Goal: Task Accomplishment & Management: Use online tool/utility

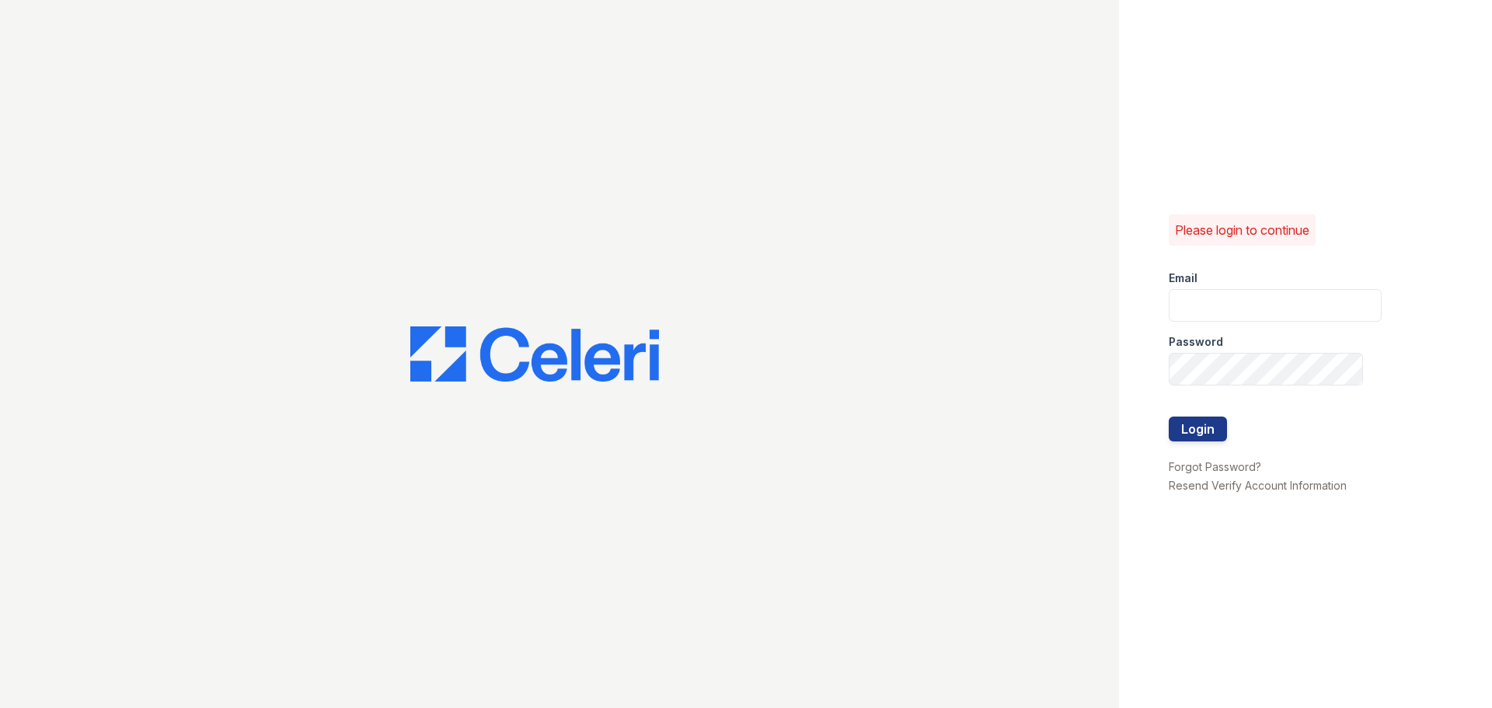
type input "[EMAIL_ADDRESS][DOMAIN_NAME]"
click at [1086, 413] on div "Please login to continue Email [EMAIL_ADDRESS][DOMAIN_NAME] Password Login Forg…" at bounding box center [746, 354] width 1492 height 708
click at [930, 458] on div "Please login to continue Email [EMAIL_ADDRESS][DOMAIN_NAME] Password Login Forg…" at bounding box center [746, 354] width 1492 height 708
click at [829, 493] on div "Please login to continue Email [EMAIL_ADDRESS][DOMAIN_NAME] Password Login Forg…" at bounding box center [746, 354] width 1492 height 708
click at [1169, 417] on button "Login" at bounding box center [1198, 429] width 58 height 25
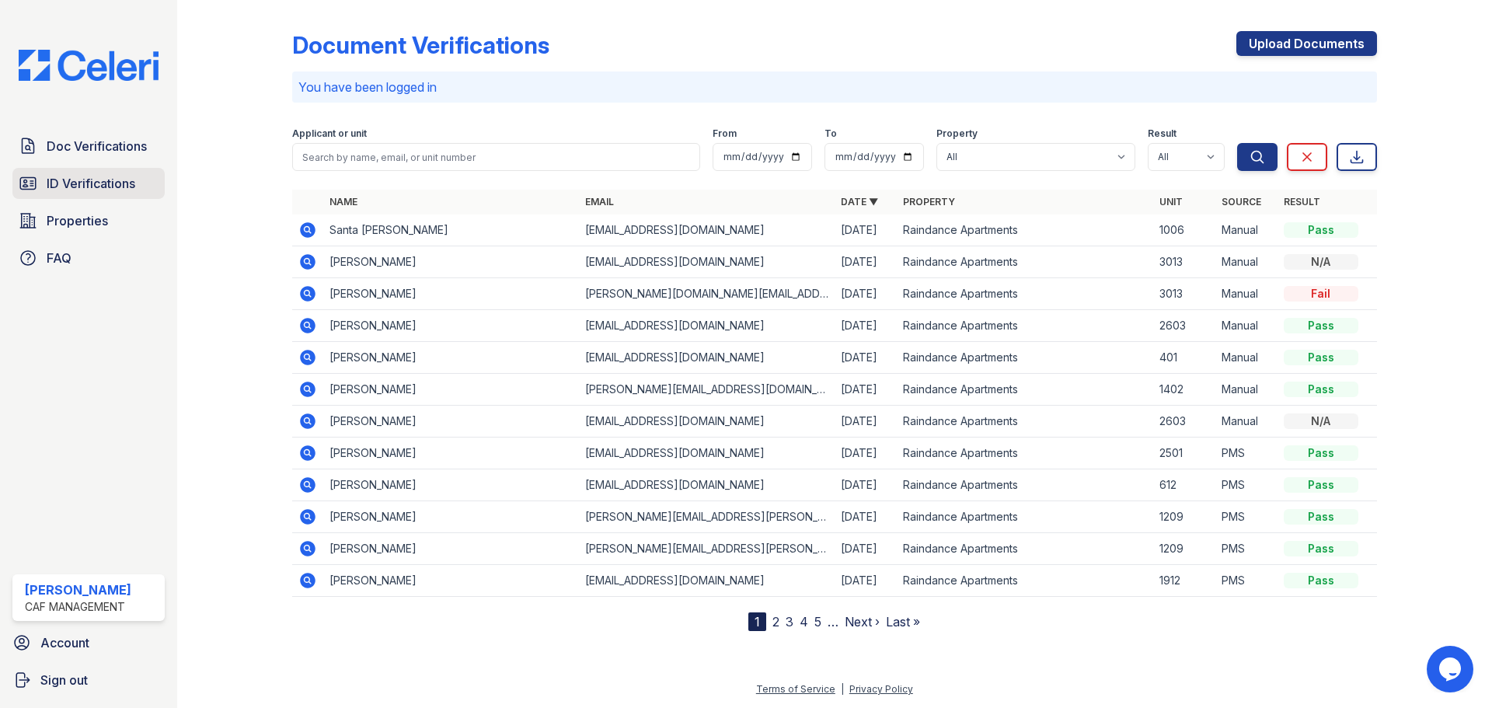
click at [134, 192] on span "ID Verifications" at bounding box center [91, 183] width 89 height 19
